Goal: Transaction & Acquisition: Register for event/course

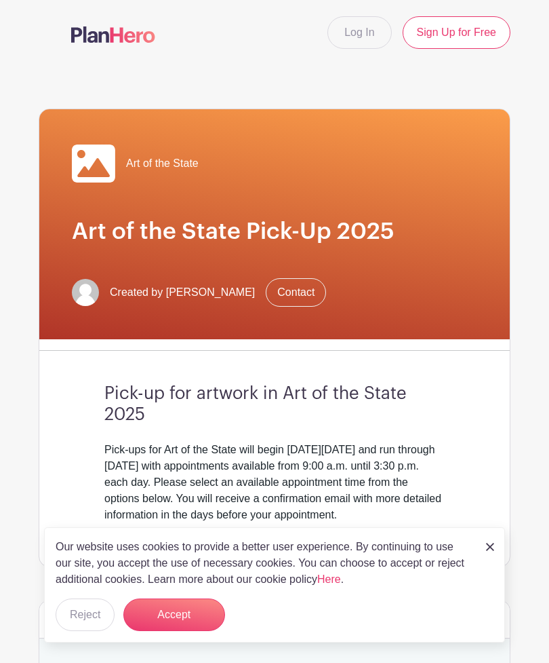
click at [190, 615] on button "Accept" at bounding box center [174, 614] width 102 height 33
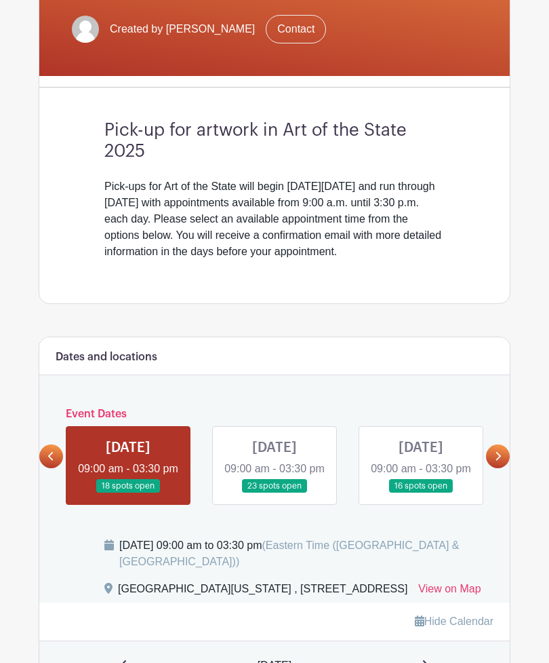
scroll to position [262, 0]
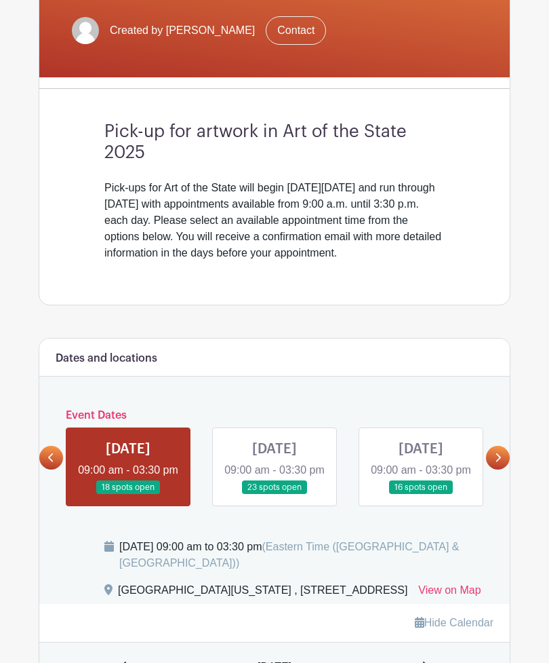
click at [421, 495] on link at bounding box center [421, 495] width 0 height 0
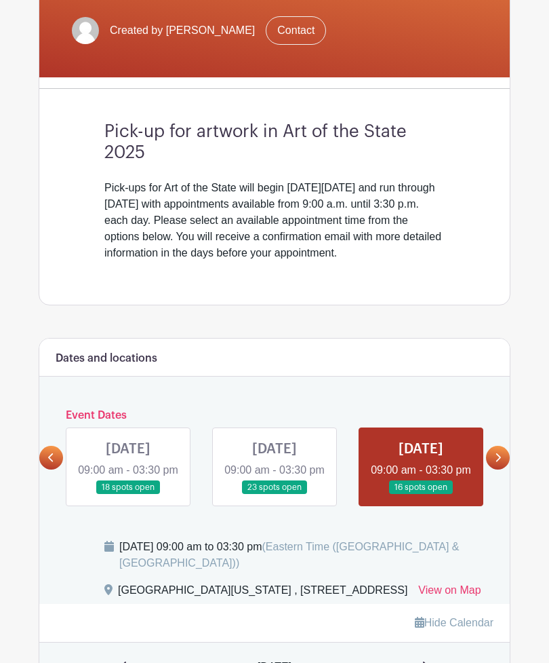
click at [421, 495] on link at bounding box center [421, 495] width 0 height 0
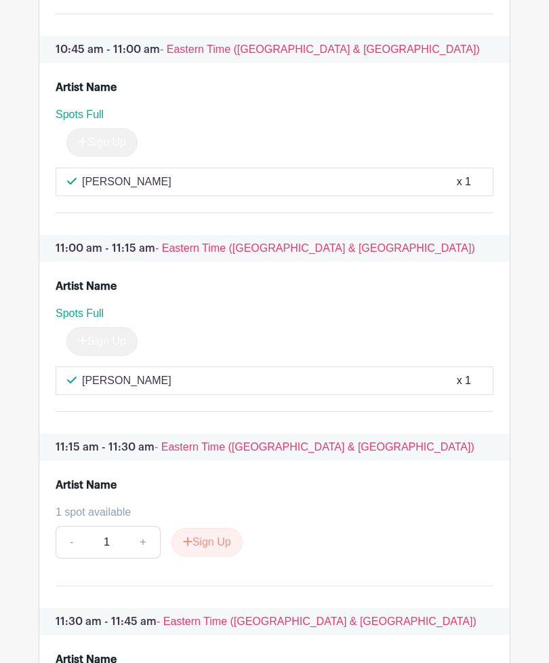
scroll to position [2498, 0]
click at [212, 556] on button "Sign Up" at bounding box center [207, 542] width 71 height 28
click at [204, 556] on div "Sign Up" at bounding box center [202, 541] width 82 height 28
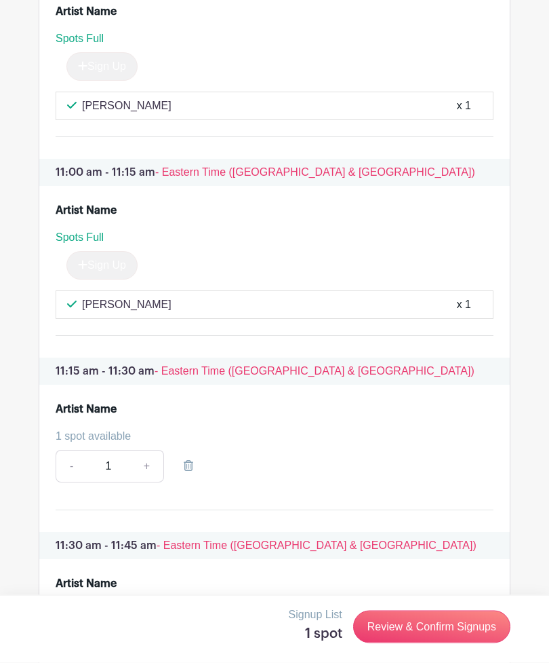
click at [445, 643] on link "Review & Confirm Signups" at bounding box center [431, 627] width 157 height 33
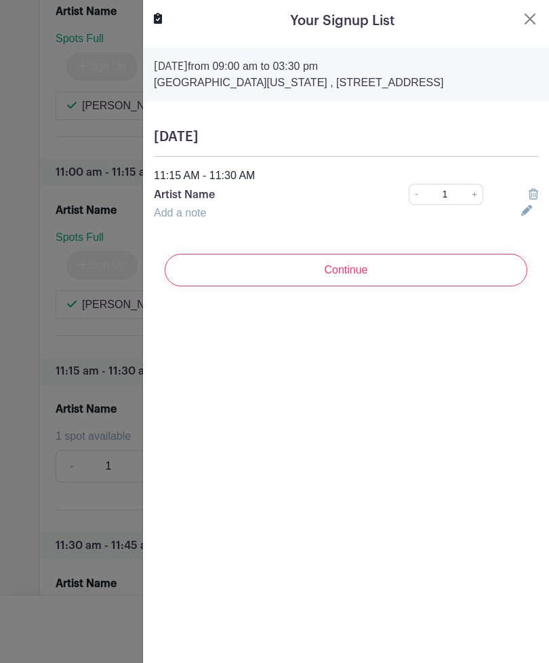
click at [193, 195] on p "Artist Name" at bounding box center [263, 195] width 218 height 16
click at [286, 266] on input "Continue" at bounding box center [346, 270] width 363 height 33
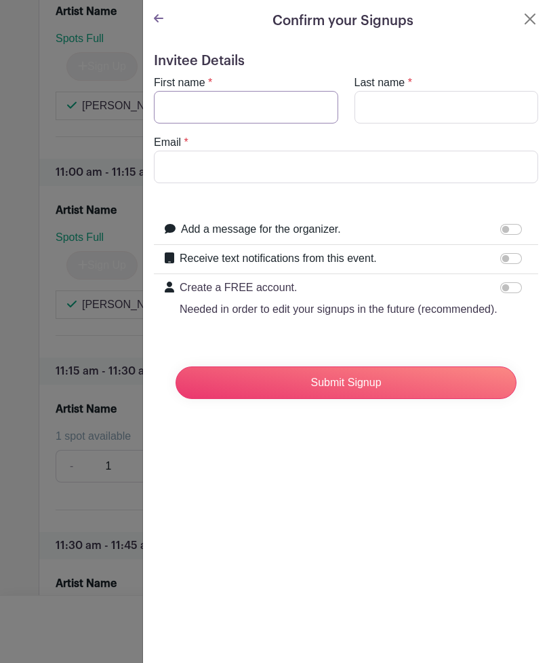
click at [212, 107] on input "First name" at bounding box center [246, 107] width 185 height 33
type input "[PERSON_NAME]"
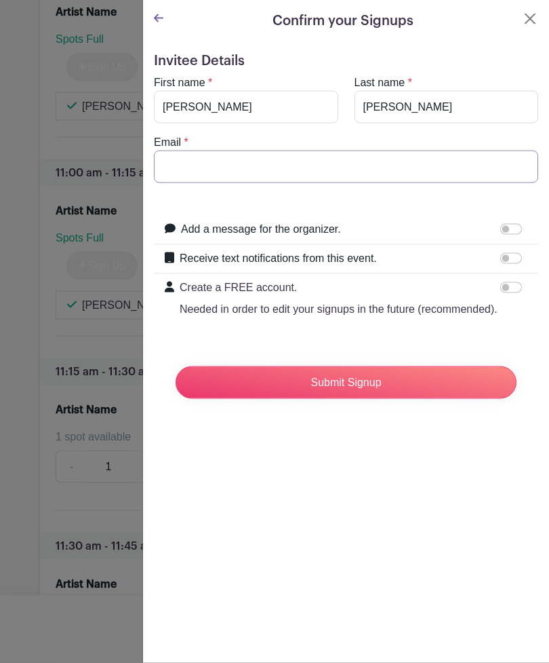
scroll to position [2574, 0]
type input "[EMAIL_ADDRESS][DOMAIN_NAME]"
click at [353, 383] on input "Submit Signup" at bounding box center [346, 382] width 341 height 33
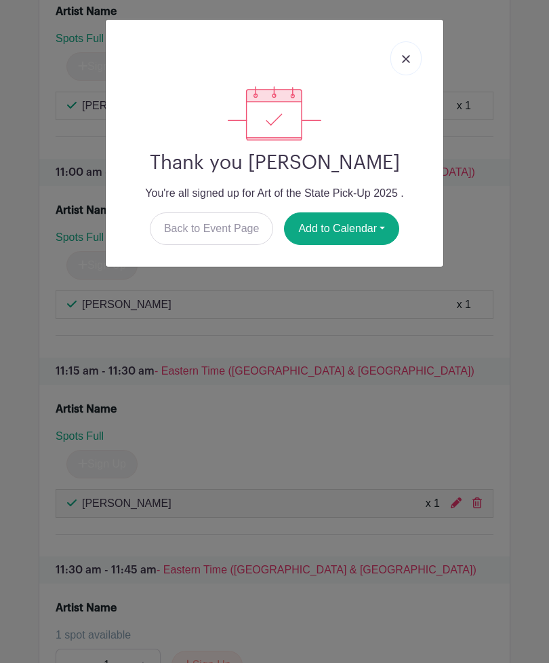
click at [355, 229] on button "Add to Calendar" at bounding box center [341, 228] width 115 height 33
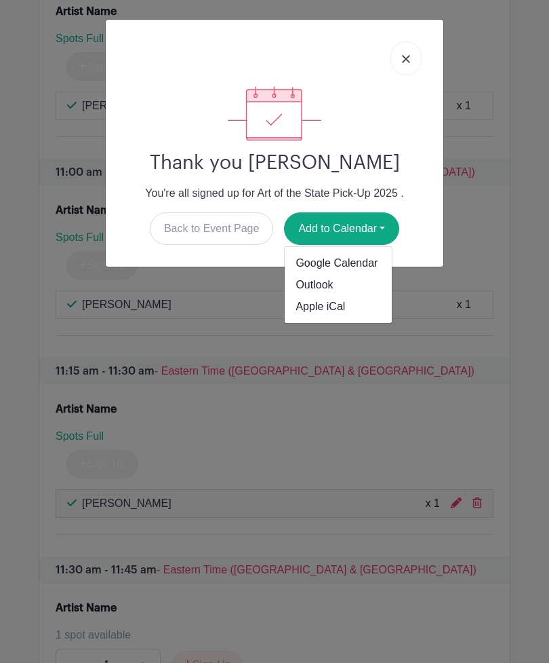
click at [318, 284] on link "Outlook" at bounding box center [338, 285] width 107 height 22
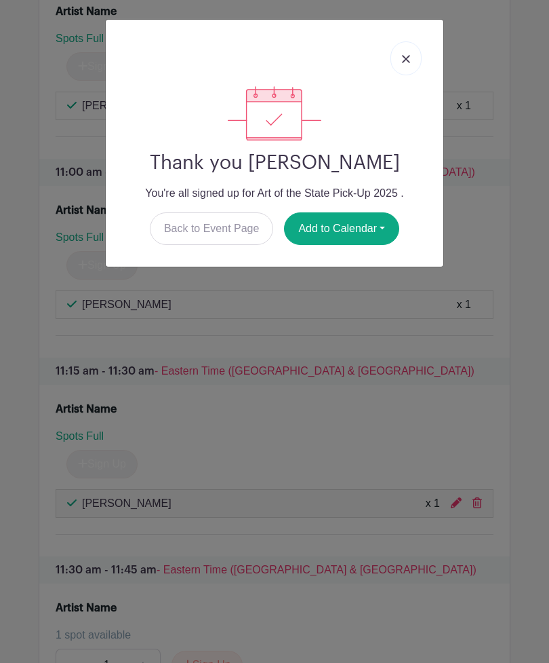
scroll to position [2596, 0]
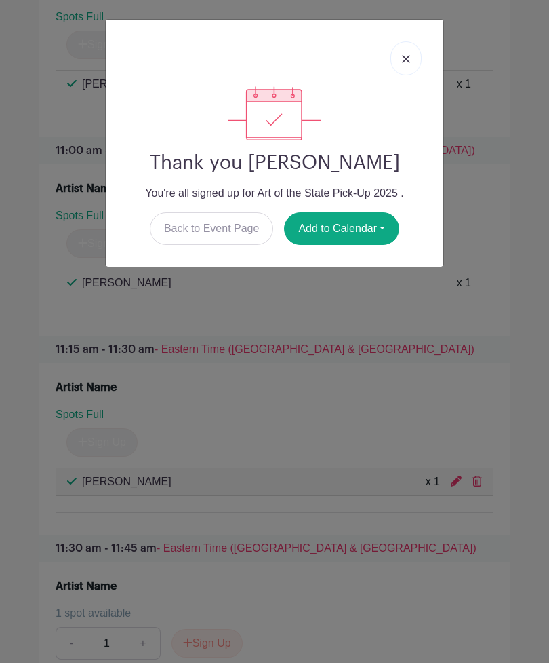
click at [412, 54] on link at bounding box center [406, 58] width 31 height 34
